Goal: Task Accomplishment & Management: Use online tool/utility

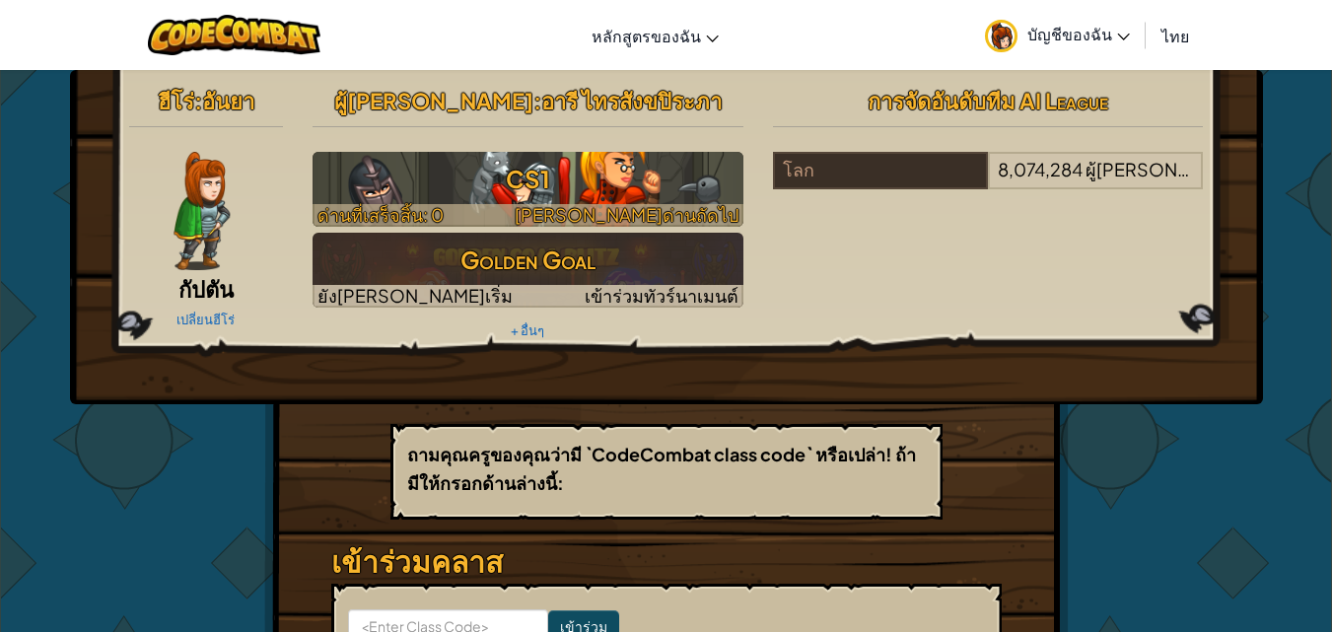
click at [574, 195] on h3 "CS1" at bounding box center [527, 179] width 431 height 44
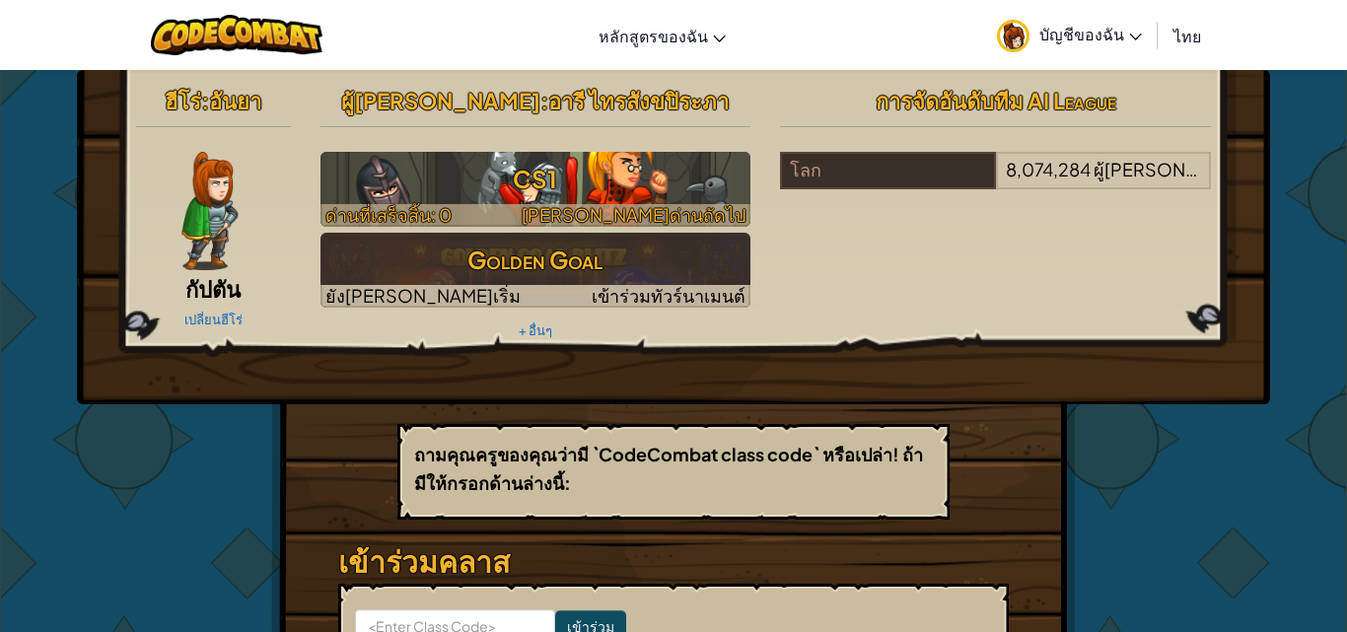
select select "th"
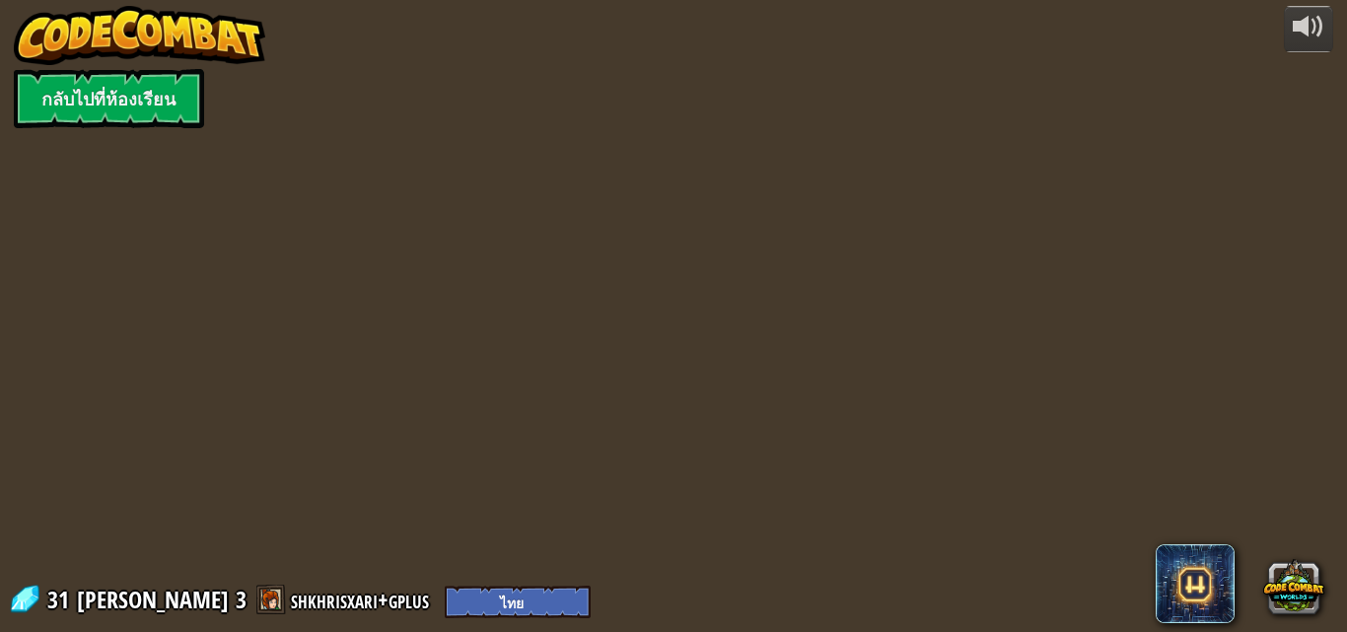
select select "th"
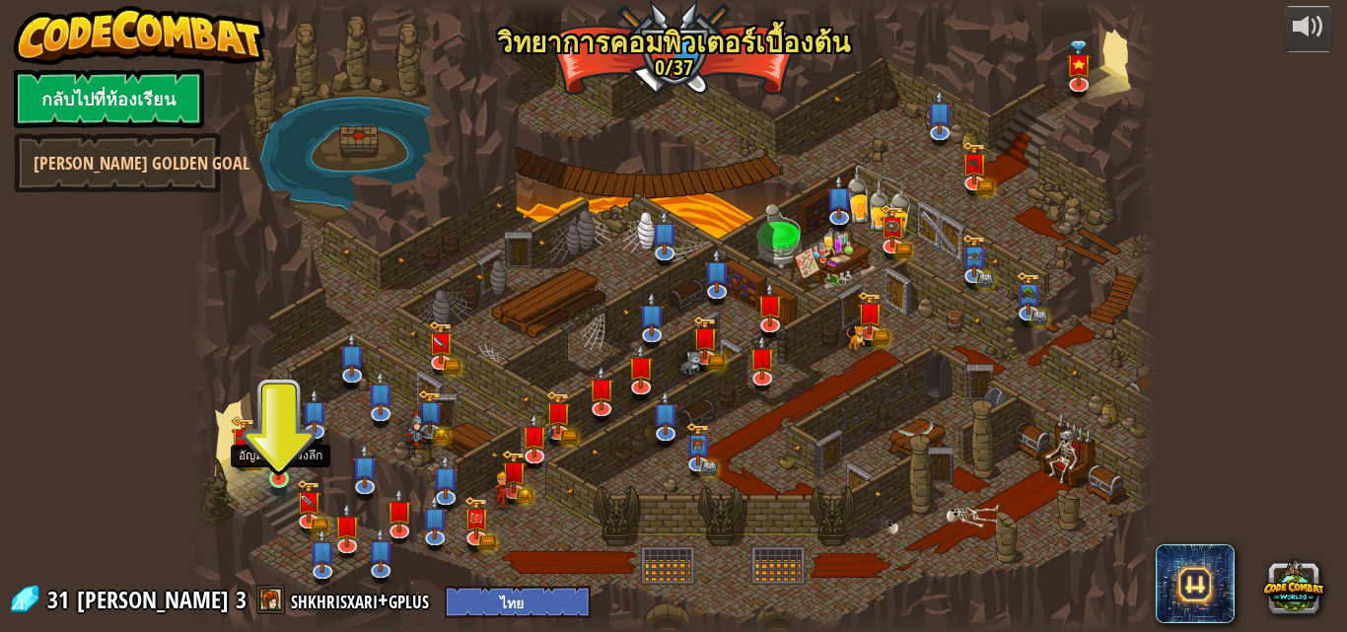
click at [272, 471] on img at bounding box center [278, 454] width 23 height 52
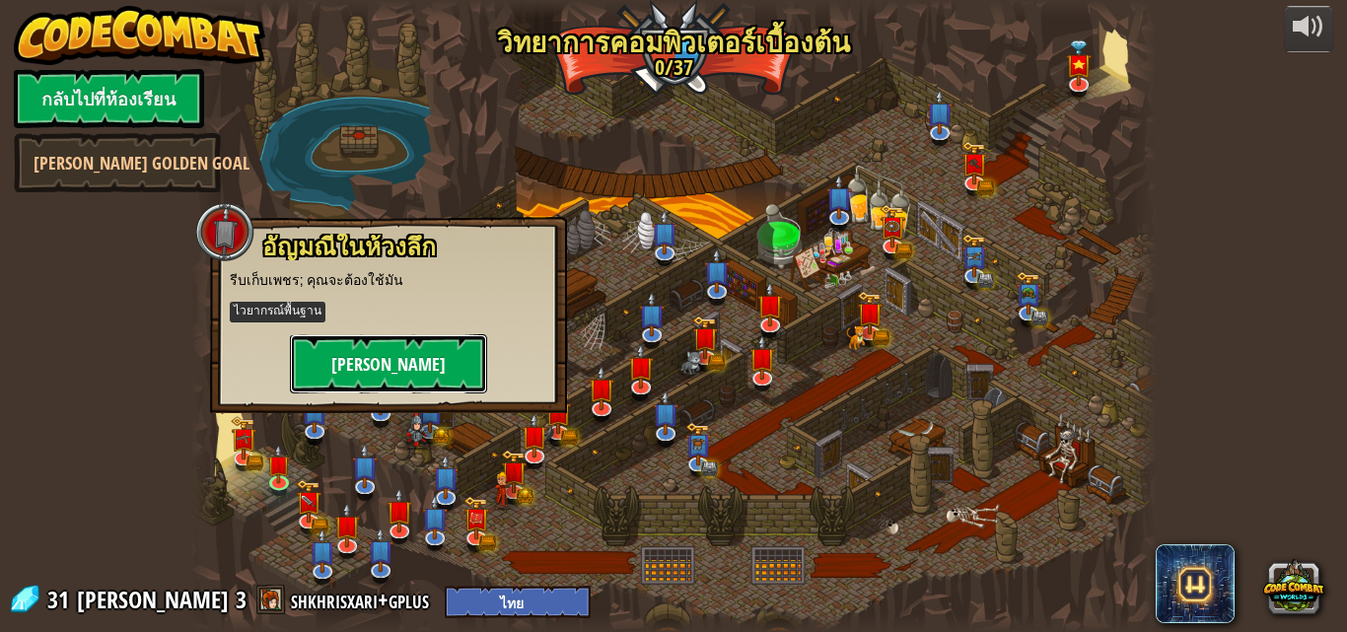
click at [354, 356] on button "[PERSON_NAME]" at bounding box center [388, 363] width 197 height 59
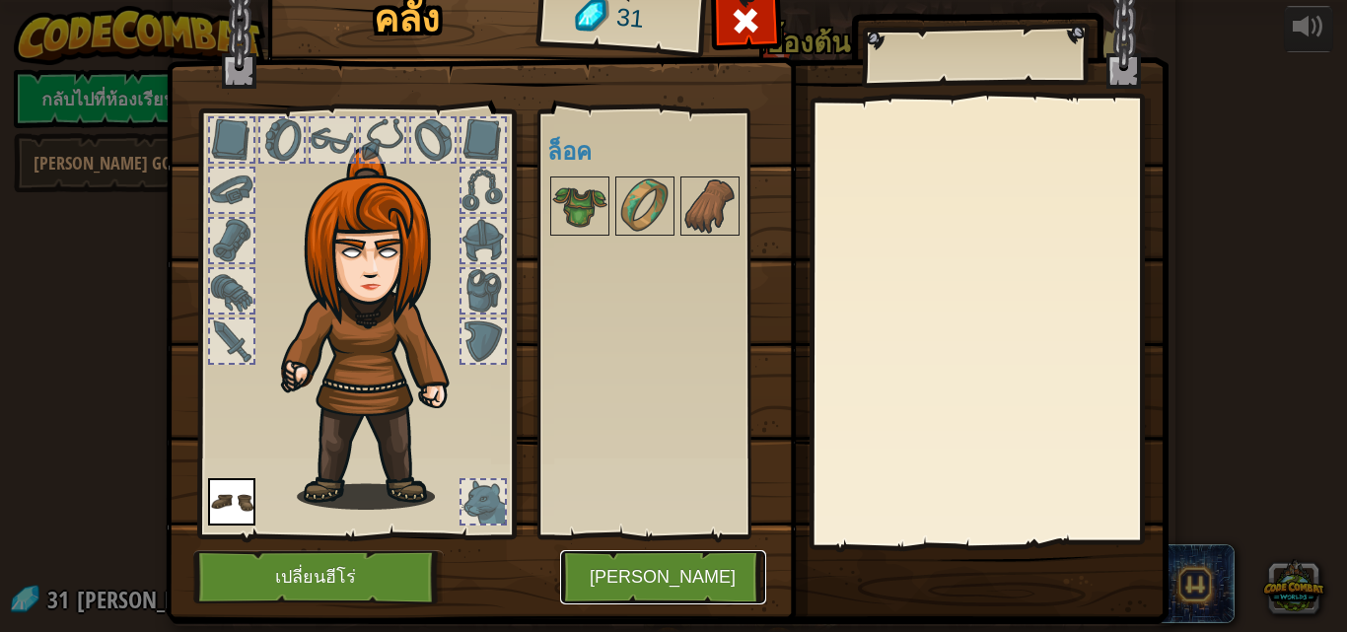
click at [646, 583] on button "[PERSON_NAME]" at bounding box center [663, 577] width 206 height 54
